Goal: Task Accomplishment & Management: Manage account settings

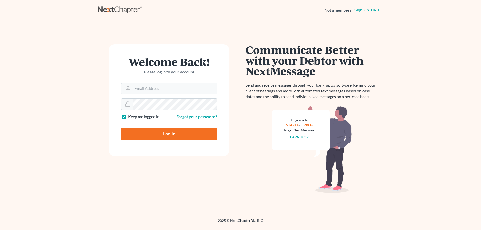
type input "[PERSON_NAME][EMAIL_ADDRESS][DOMAIN_NAME]"
click at [167, 135] on input "Log In" at bounding box center [169, 134] width 96 height 13
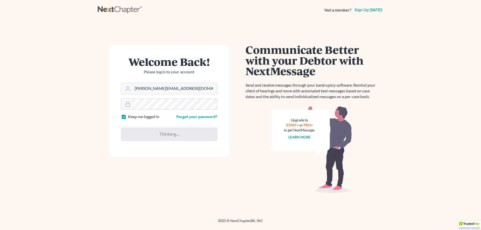
type input "Thinking..."
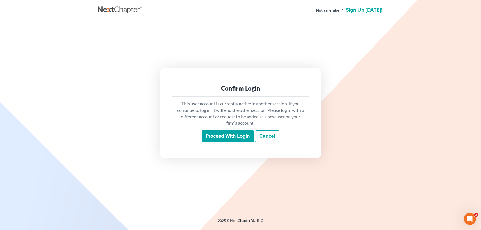
click at [226, 140] on input "Proceed with login" at bounding box center [228, 137] width 52 height 12
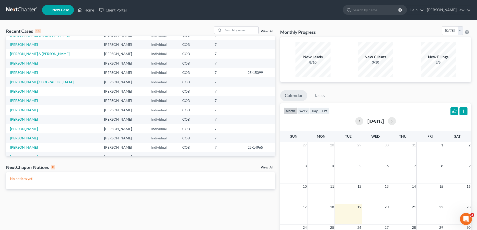
scroll to position [34, 0]
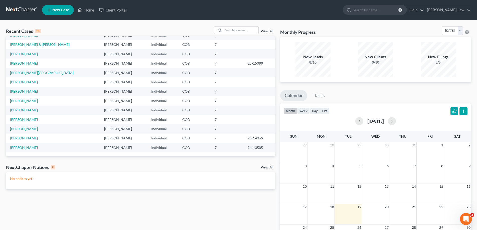
click at [266, 32] on link "View All" at bounding box center [267, 32] width 13 height 4
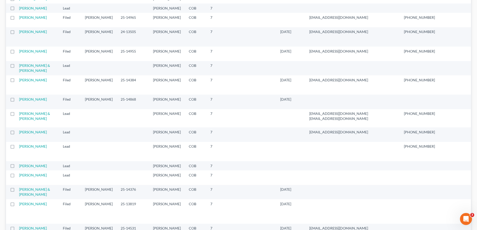
scroll to position [226, 0]
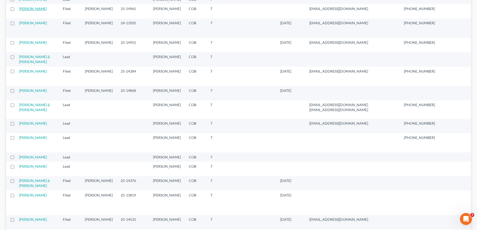
click at [23, 11] on link "[PERSON_NAME]" at bounding box center [33, 9] width 28 height 4
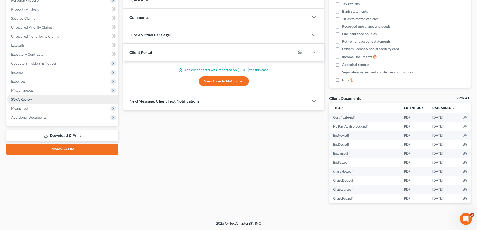
scroll to position [92, 0]
